Goal: Task Accomplishment & Management: Use online tool/utility

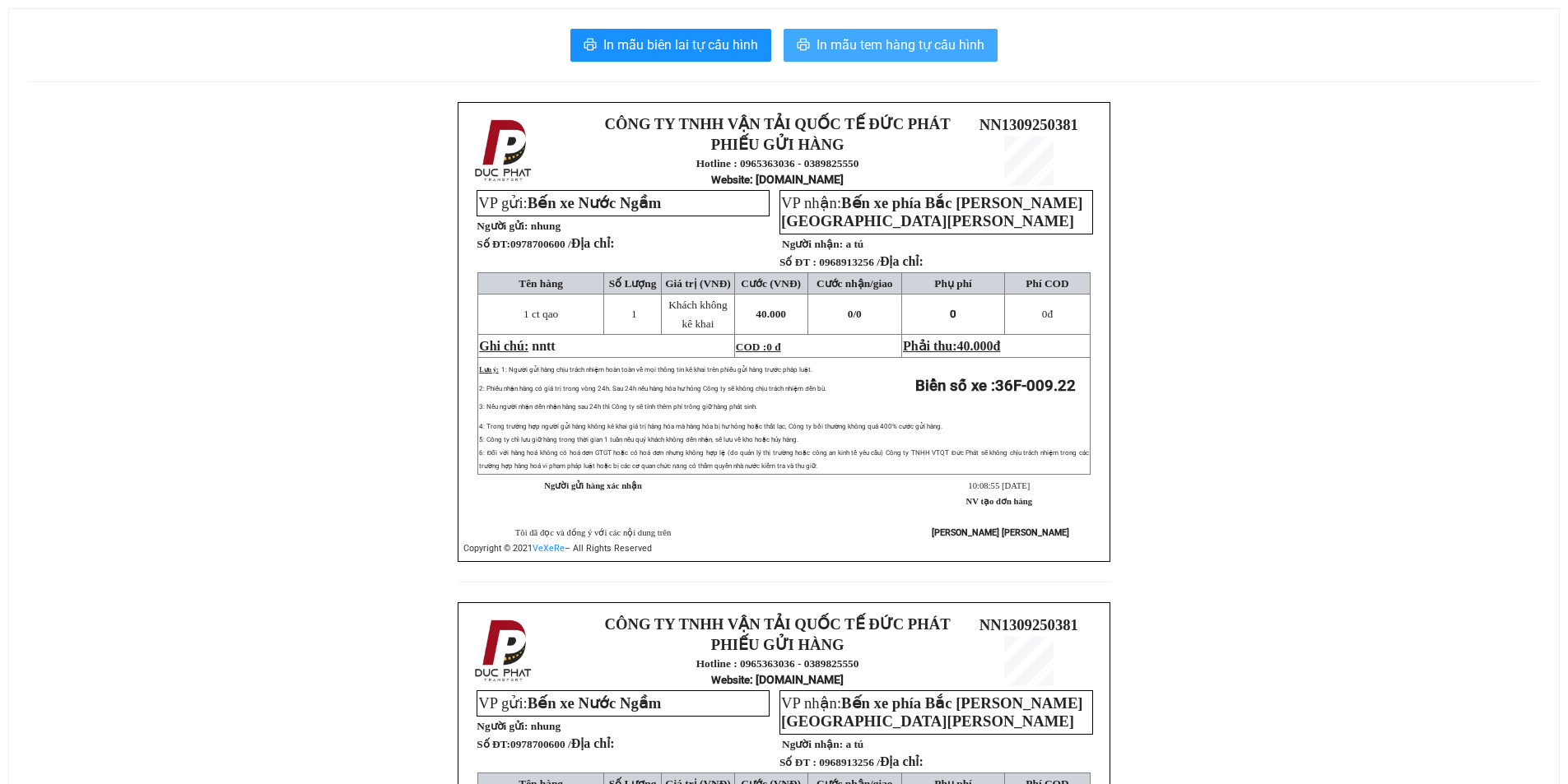
click at [978, 53] on span "In mẫu tem hàng tự cấu hình" at bounding box center [901, 44] width 168 height 20
click at [937, 46] on span "In mẫu tem hàng tự cấu hình" at bounding box center [901, 44] width 168 height 20
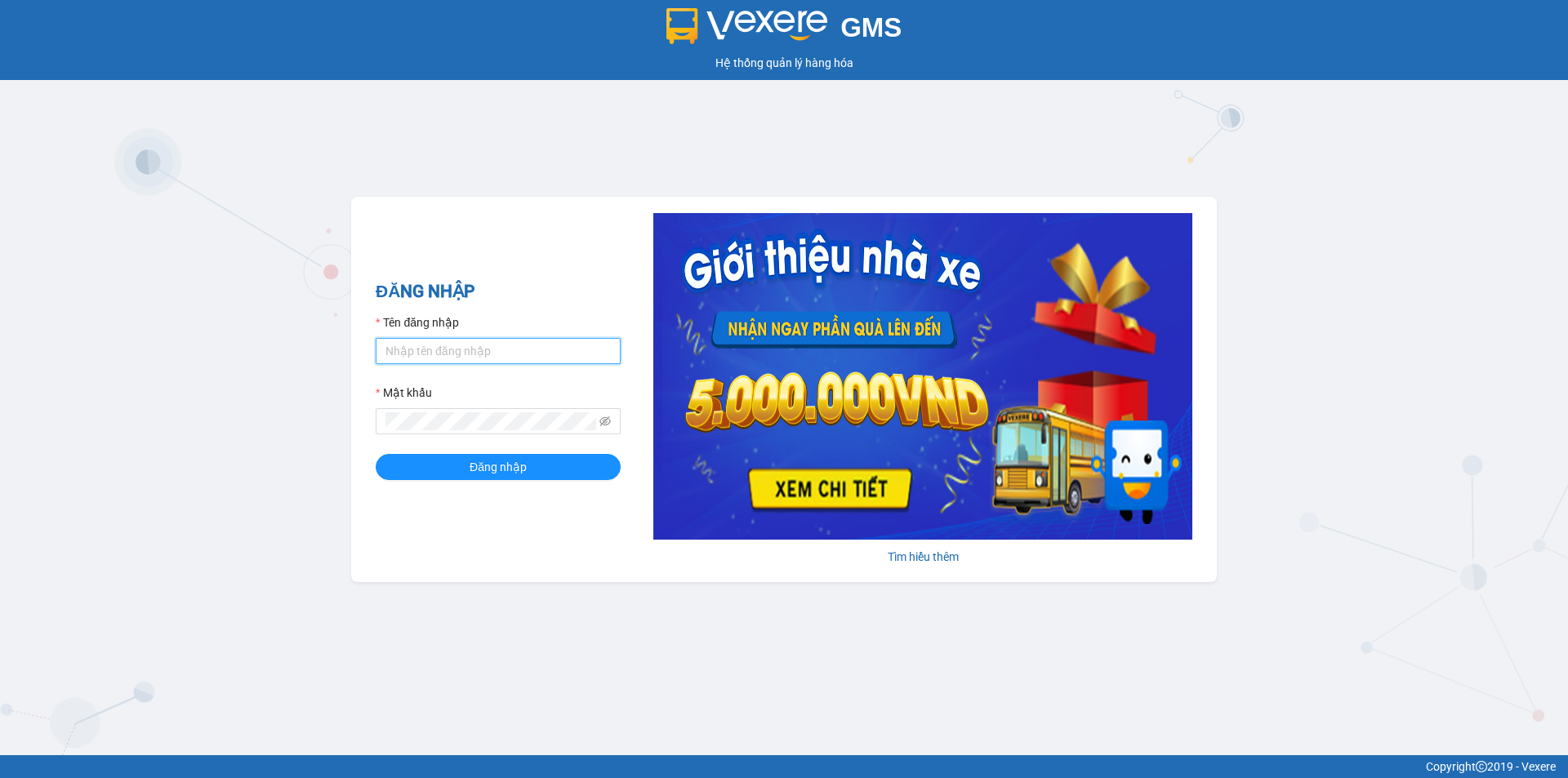
click at [501, 342] on input "Tên đăng nhập" at bounding box center [498, 351] width 245 height 26
type input "kpvy.ducphatth"
click at [375, 454] on button "Đăng nhập" at bounding box center [498, 467] width 245 height 26
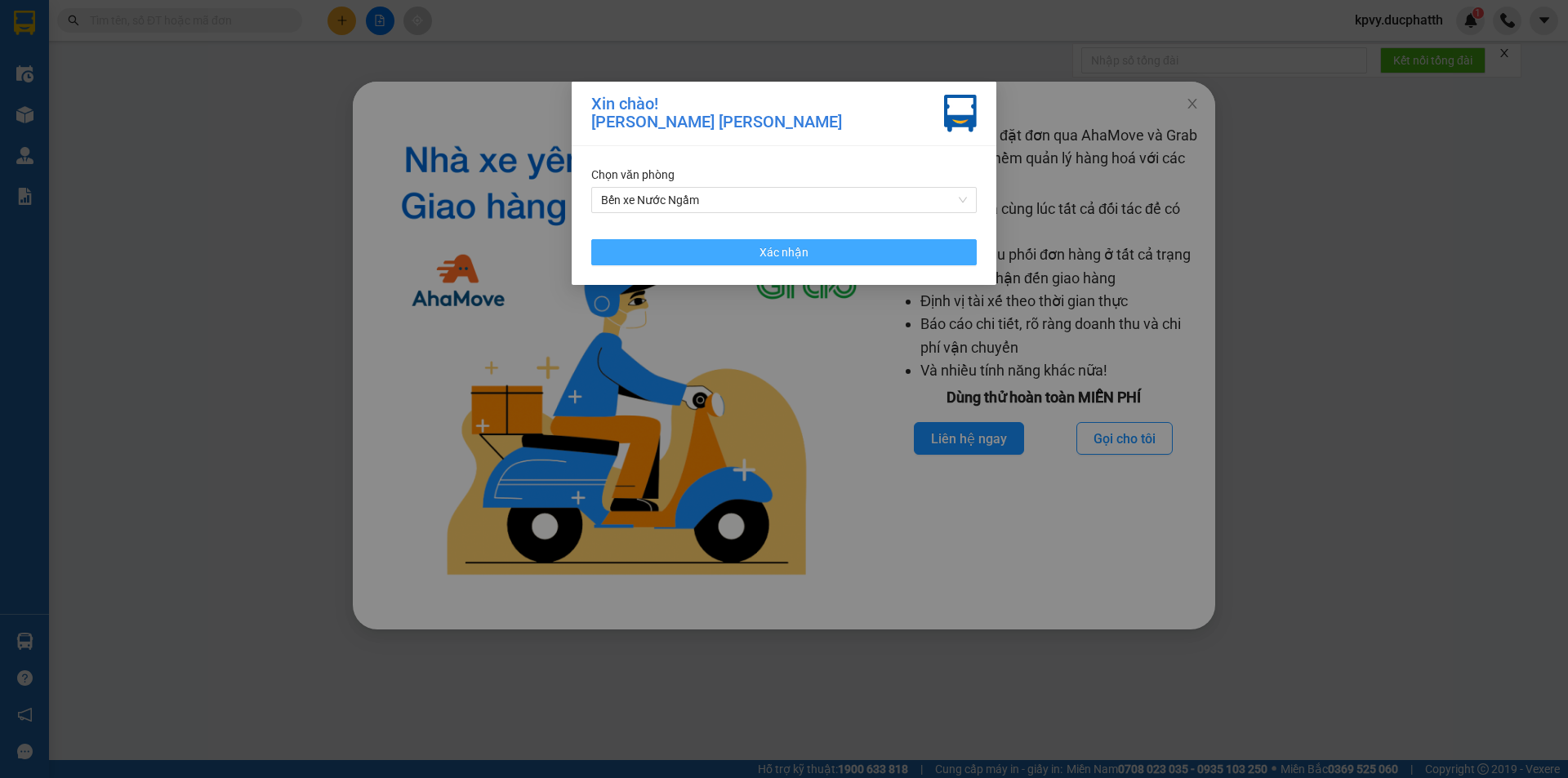
click at [863, 260] on button "Xác nhận" at bounding box center [783, 252] width 385 height 26
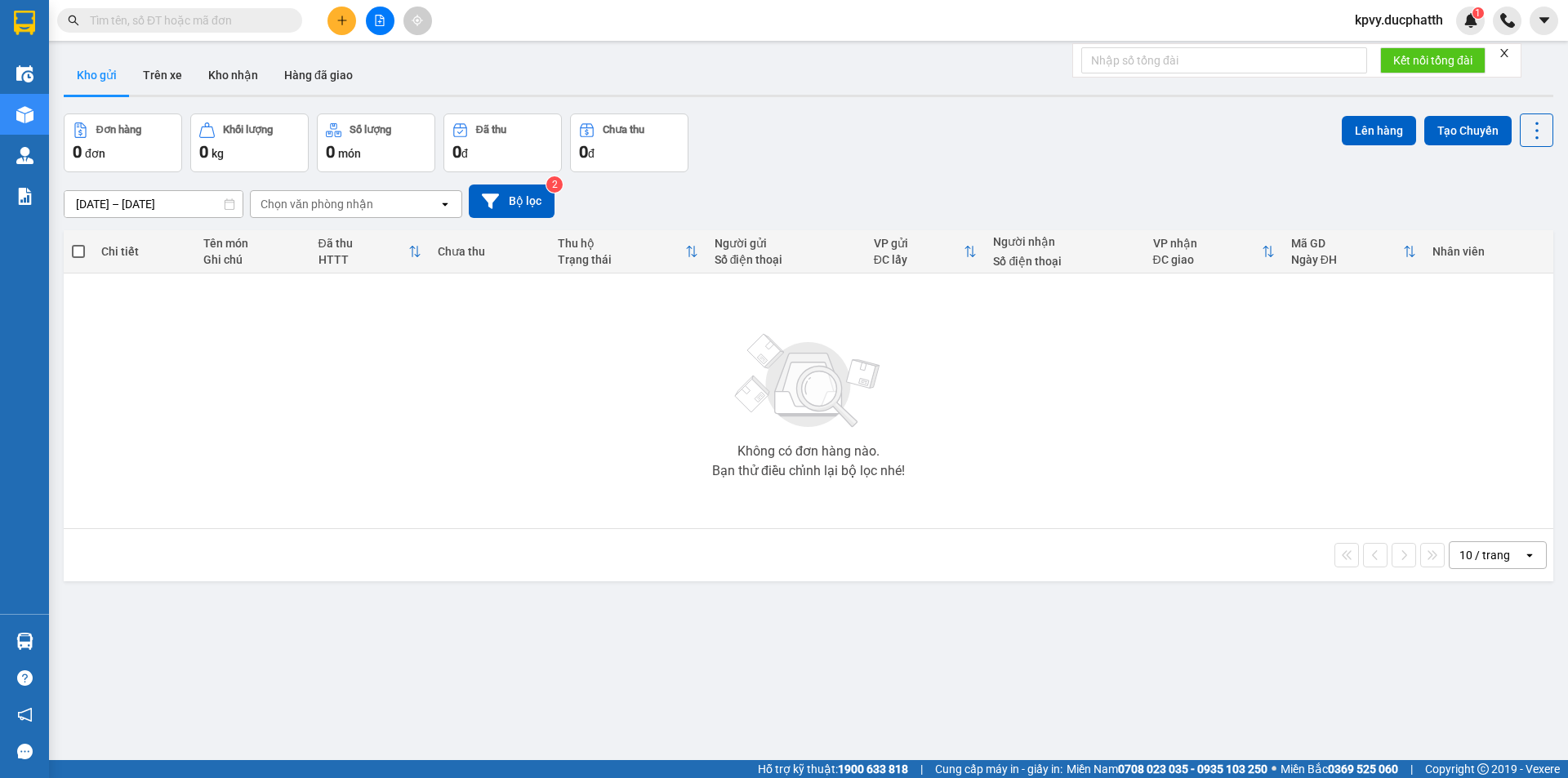
click at [223, 26] on input "text" at bounding box center [186, 20] width 193 height 18
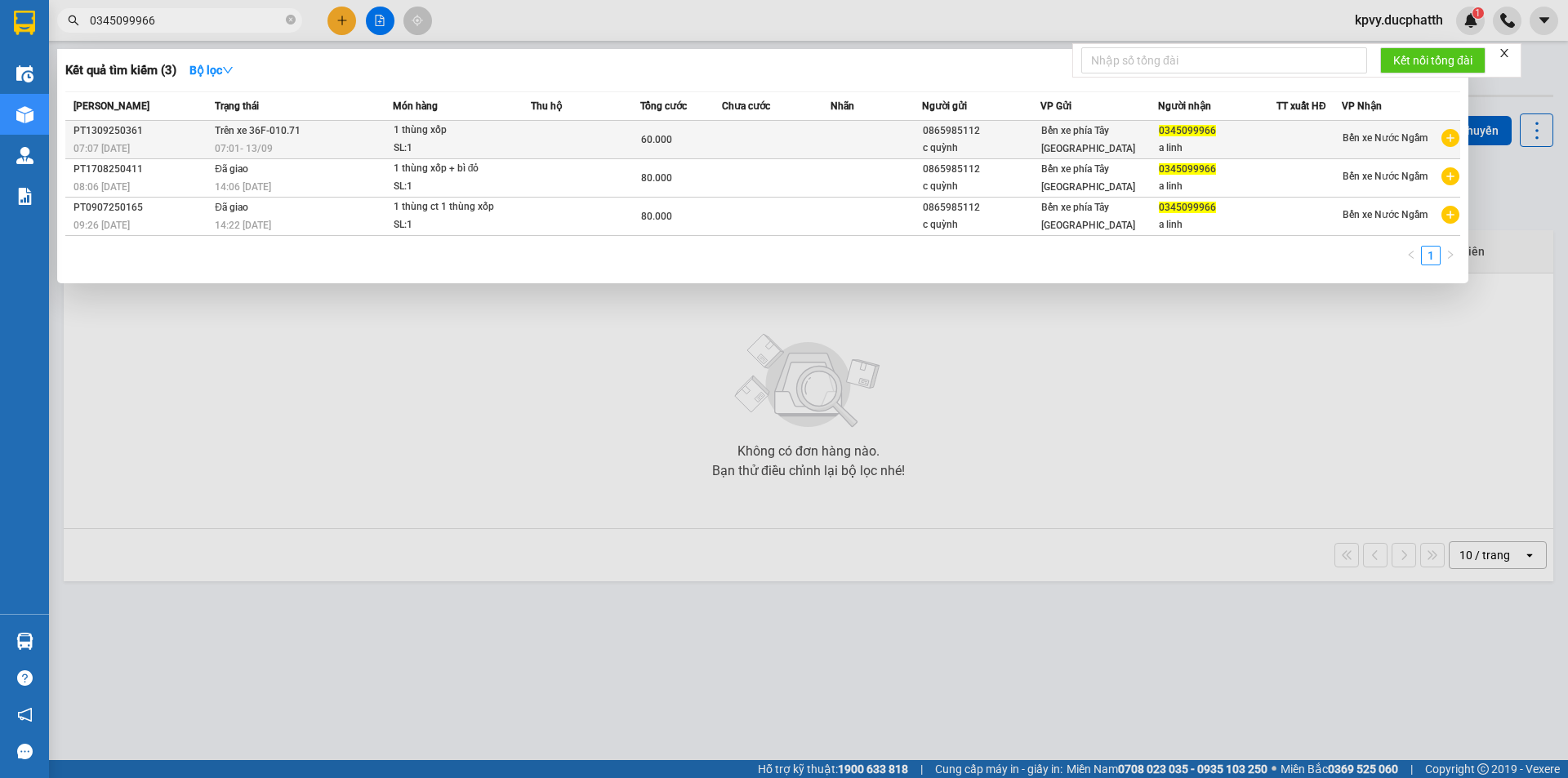
type input "0345099966"
click at [305, 135] on td "Trên xe 36F-010.71 07:01 - 13/09" at bounding box center [302, 140] width 183 height 38
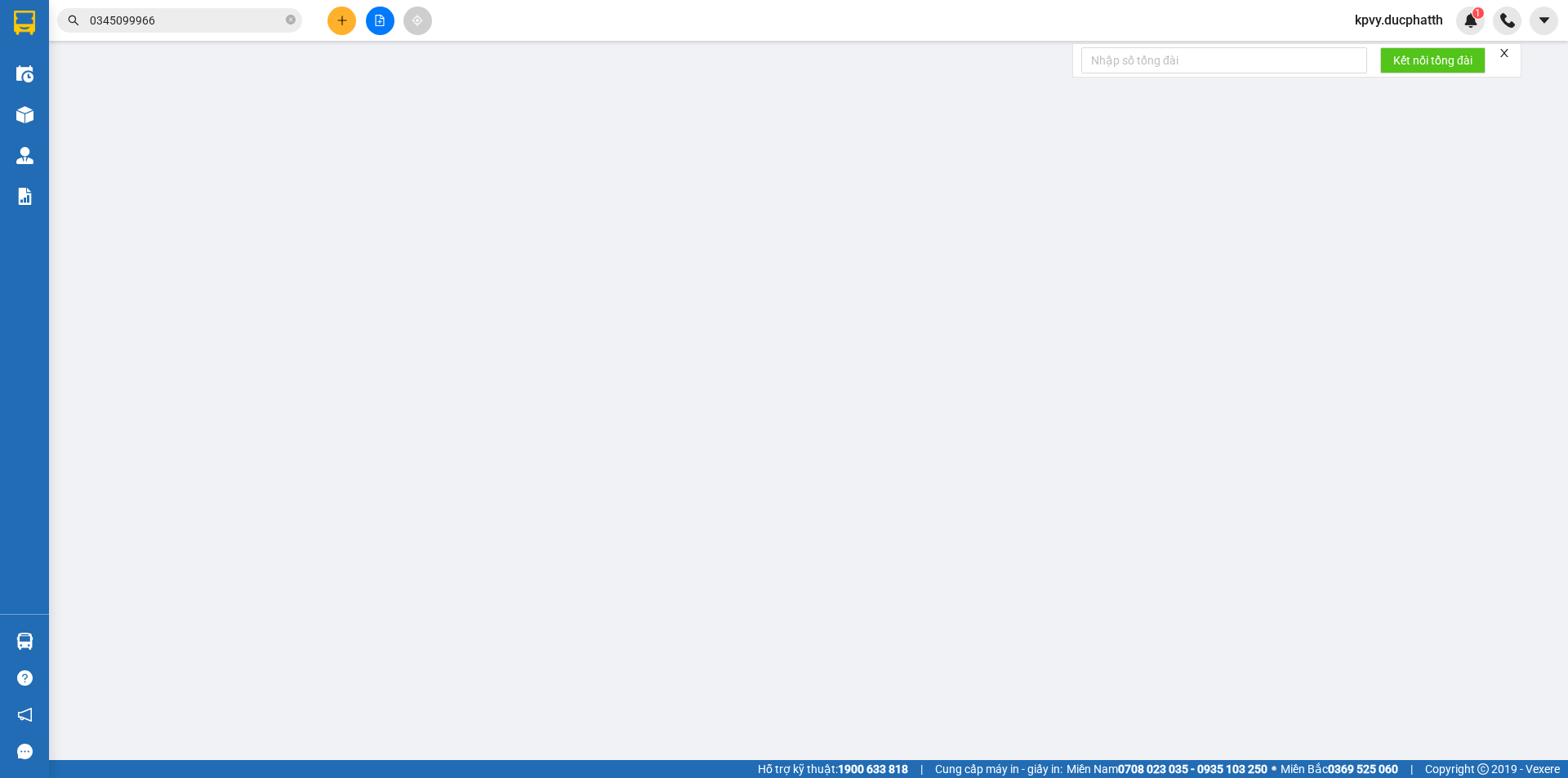
type input "0865985112"
type input "c quỳnh"
type input "0345099966"
type input "a linh"
type input "Nntt - ck 13/9 7h 06 DUONG THI NGOC QUYNH"
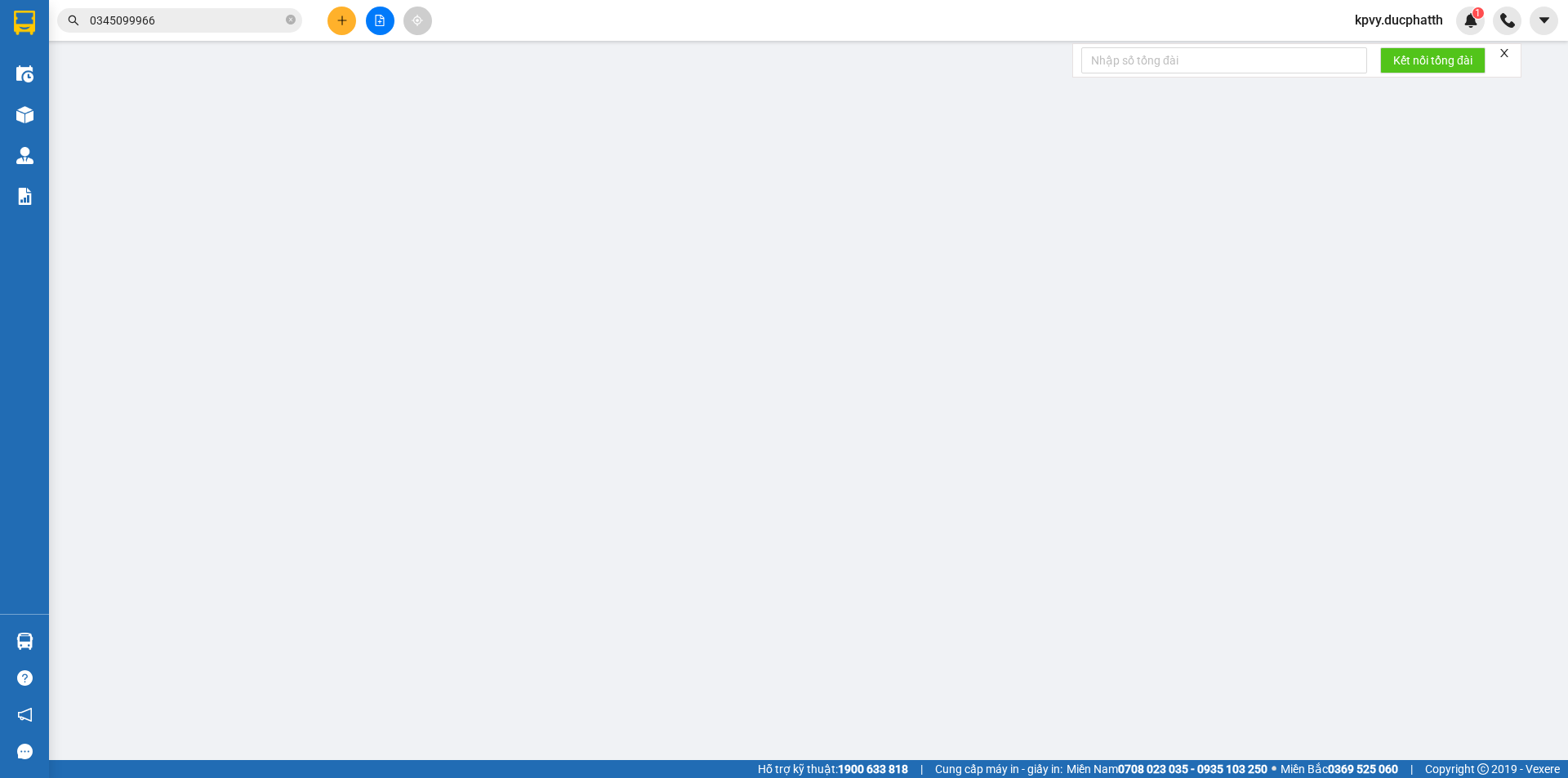
type input "60.000"
